Goal: Check status: Check status

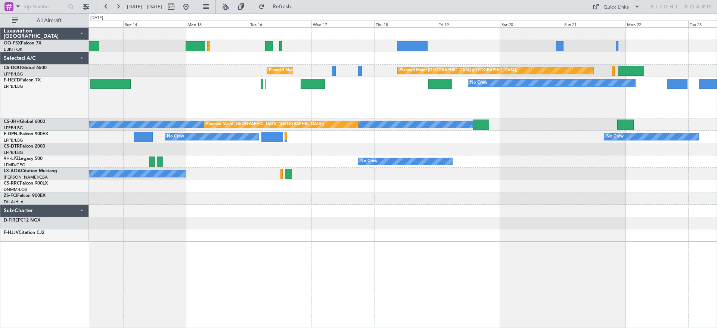
click at [343, 234] on div "Planned Maint [GEOGRAPHIC_DATA] ([GEOGRAPHIC_DATA]) Planned Maint [GEOGRAPHIC_D…" at bounding box center [403, 135] width 628 height 214
click at [331, 215] on div at bounding box center [403, 211] width 628 height 12
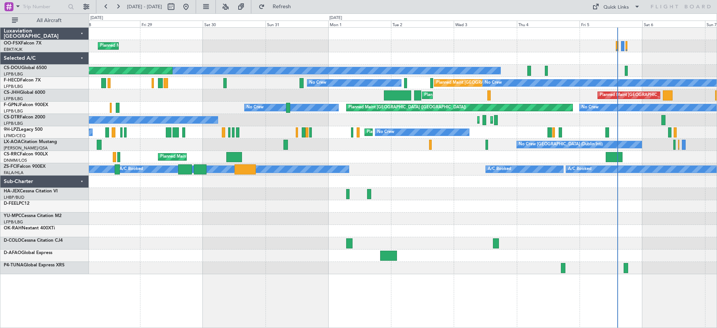
click at [418, 173] on div "A/C Booked A/C Booked A/C Booked A/C Booked A/C Booked A/C Booked A/C Booked A/…" at bounding box center [403, 169] width 628 height 12
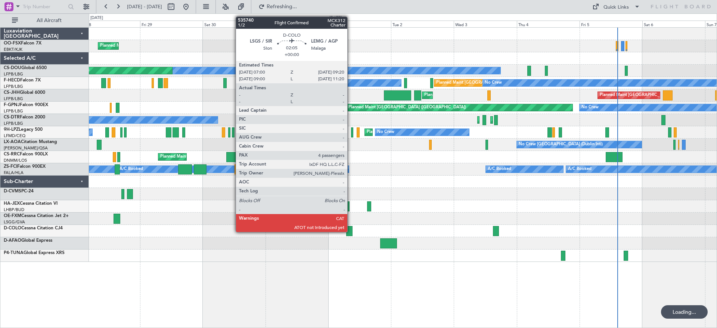
click at [351, 231] on div at bounding box center [349, 231] width 6 height 10
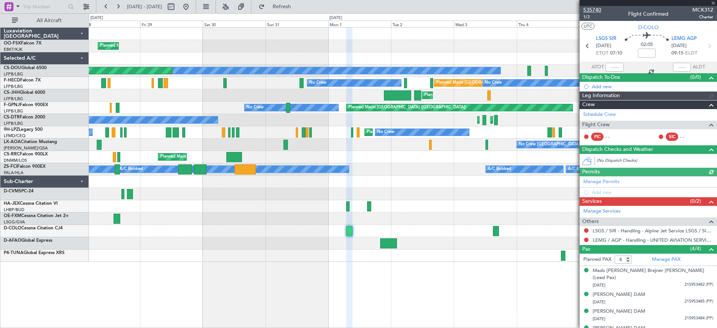
click at [589, 8] on span "535740" at bounding box center [593, 10] width 18 height 8
click at [374, 231] on div at bounding box center [403, 231] width 628 height 12
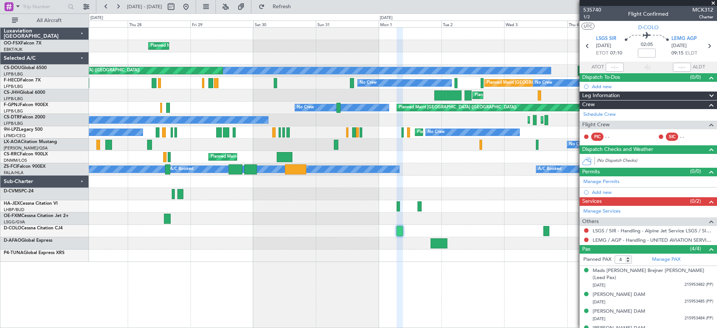
click at [297, 228] on div at bounding box center [403, 231] width 628 height 12
